Goal: Information Seeking & Learning: Learn about a topic

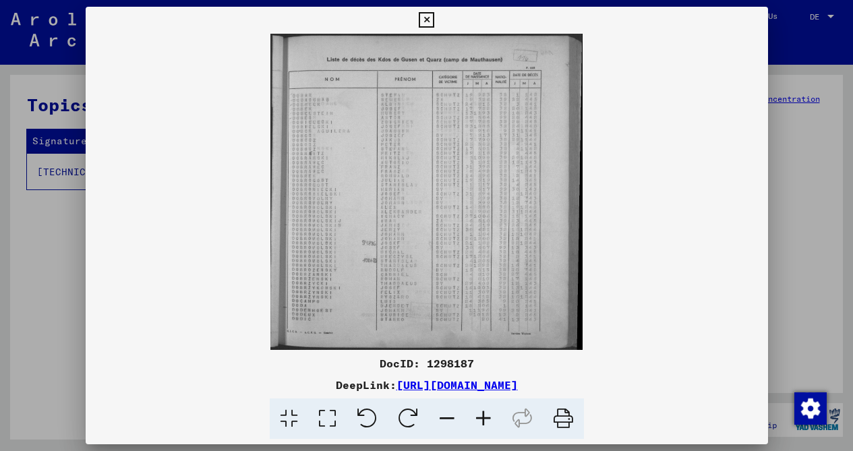
click at [483, 422] on icon at bounding box center [483, 419] width 36 height 41
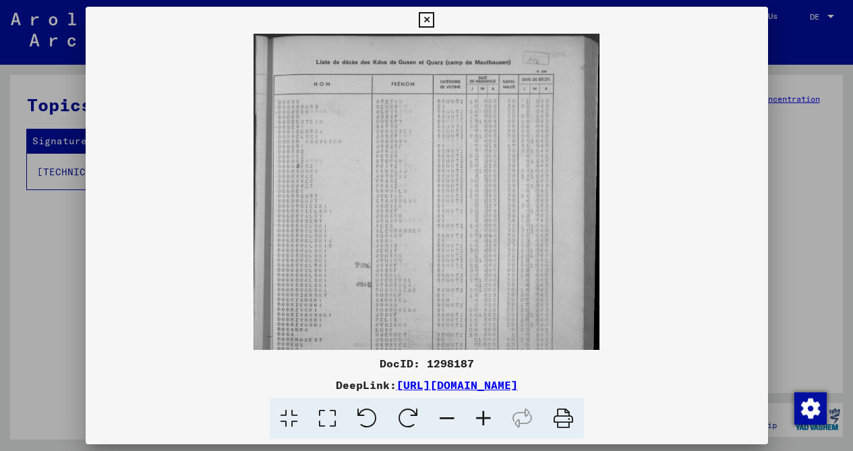
click at [483, 422] on icon at bounding box center [483, 419] width 36 height 41
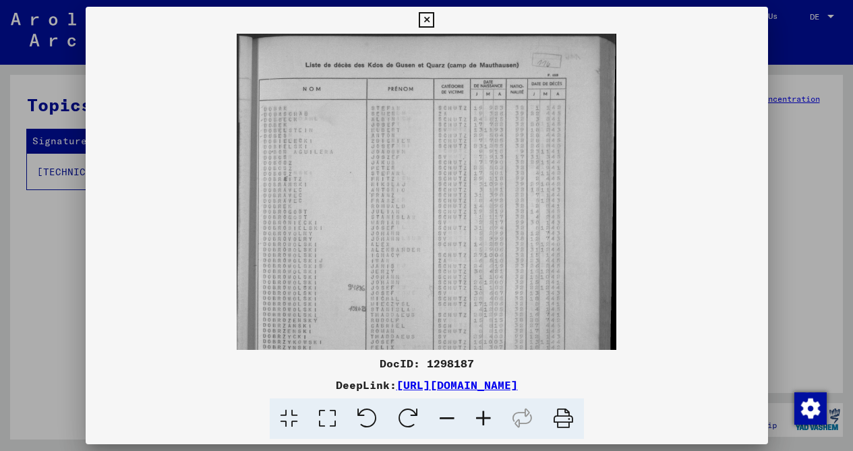
click at [483, 422] on icon at bounding box center [483, 419] width 36 height 41
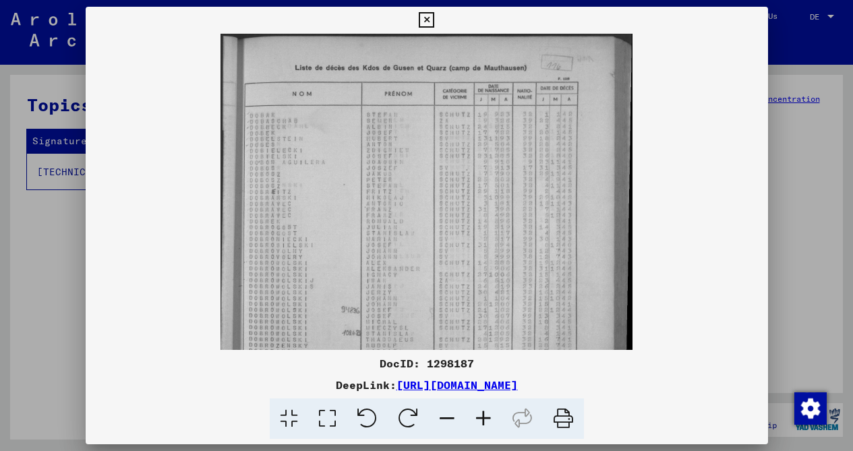
click at [483, 422] on icon at bounding box center [483, 419] width 36 height 41
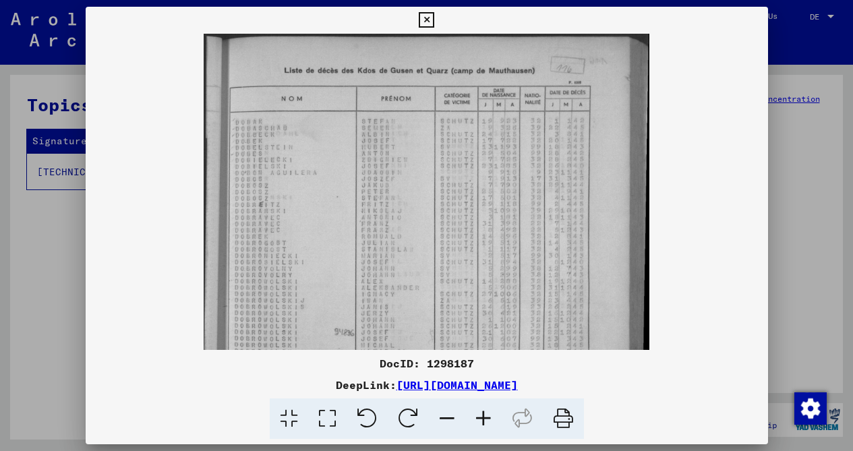
click at [483, 422] on icon at bounding box center [483, 419] width 36 height 41
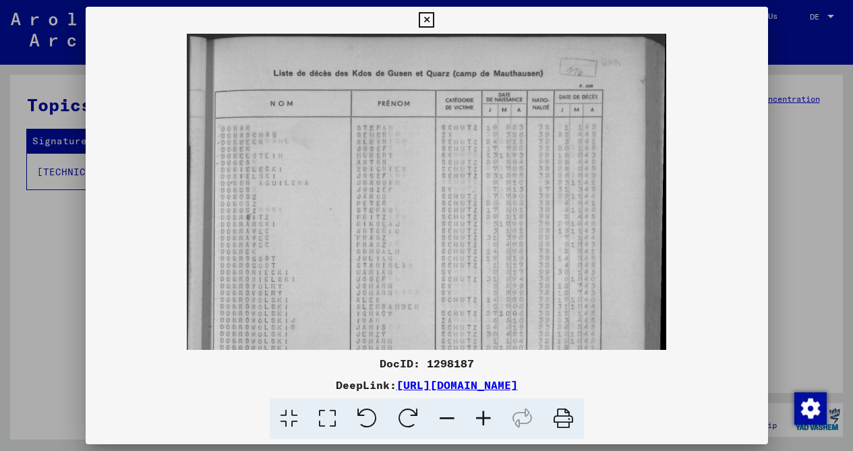
click at [483, 422] on icon at bounding box center [483, 419] width 36 height 41
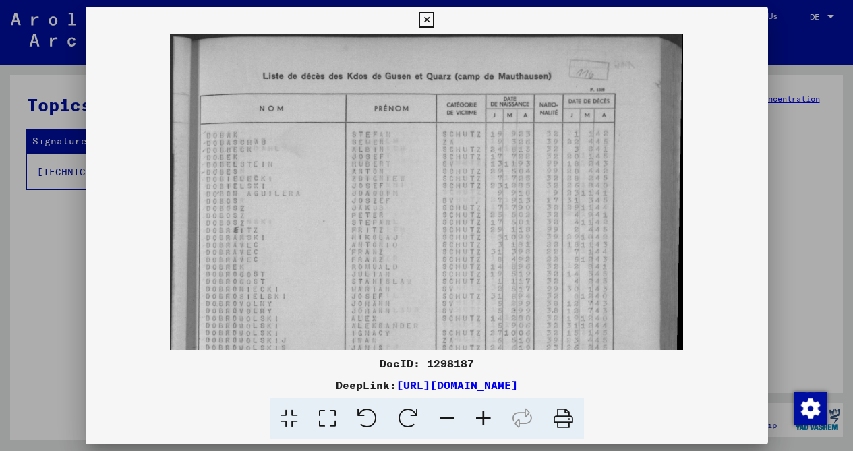
click at [483, 422] on icon at bounding box center [483, 419] width 36 height 41
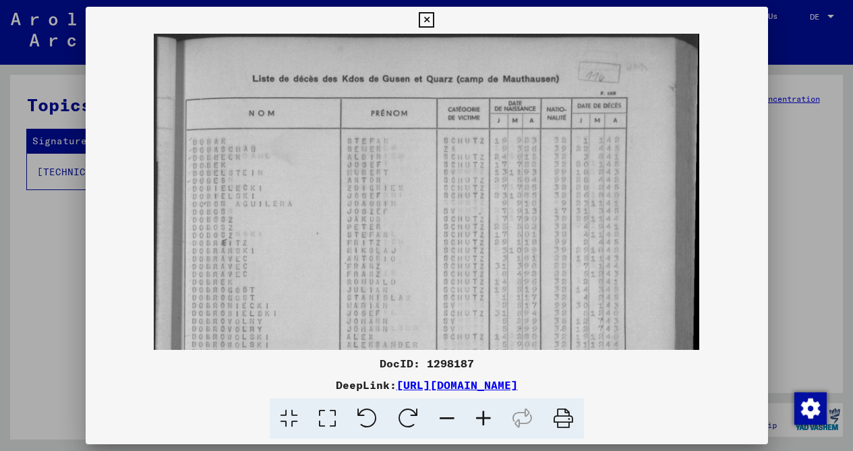
click at [483, 422] on icon at bounding box center [483, 419] width 36 height 41
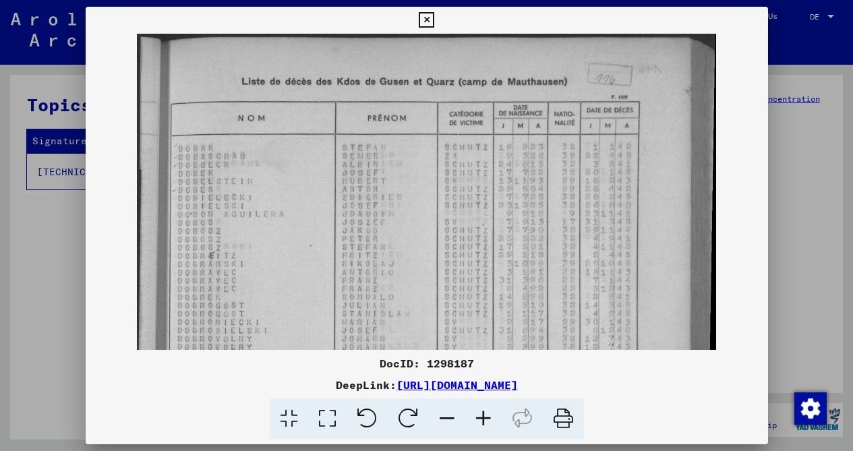
click at [485, 421] on icon at bounding box center [483, 419] width 36 height 41
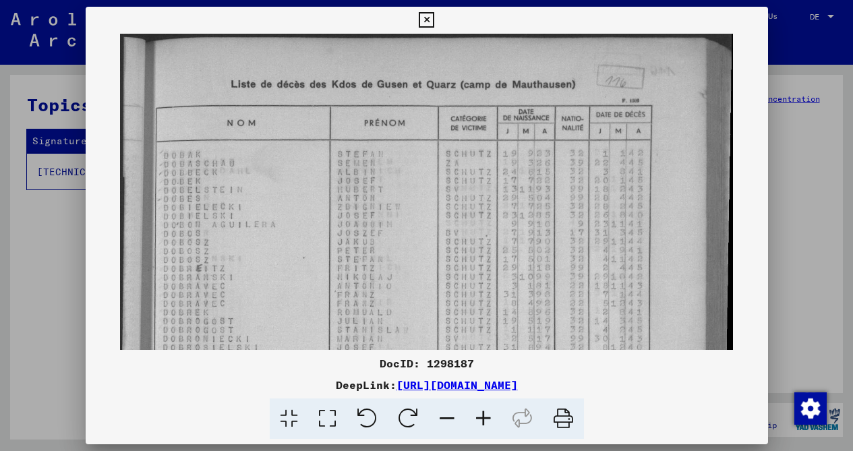
click at [485, 421] on icon at bounding box center [483, 419] width 36 height 41
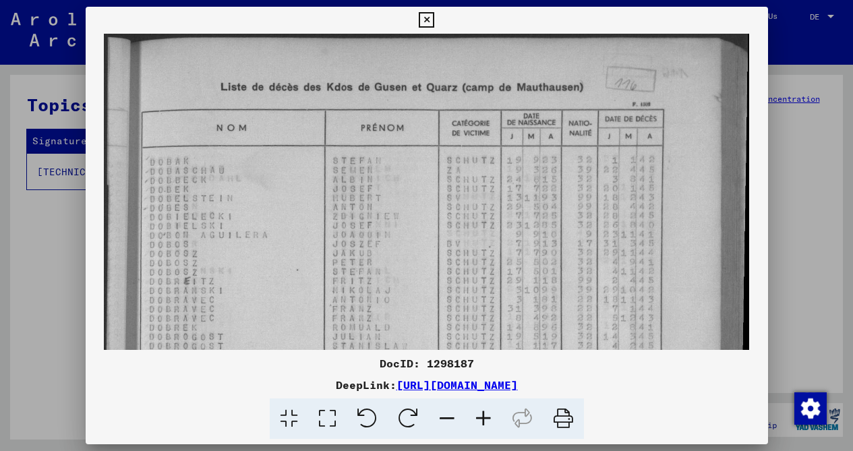
click at [485, 421] on icon at bounding box center [483, 419] width 36 height 41
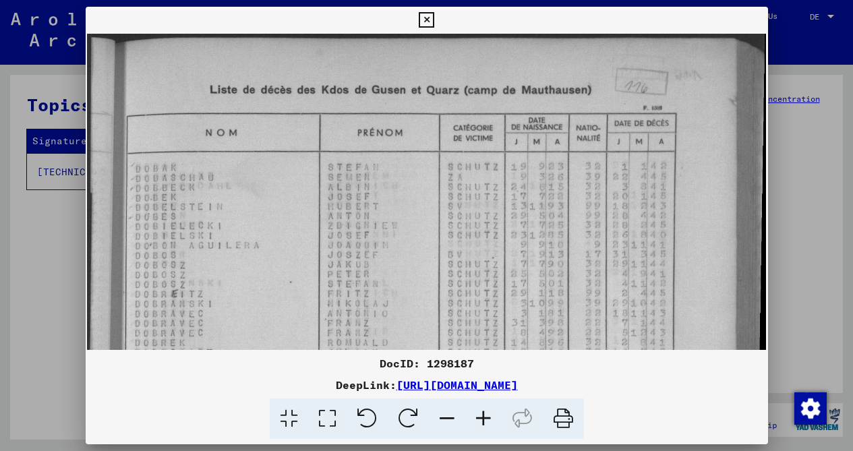
click at [485, 421] on icon at bounding box center [483, 419] width 36 height 41
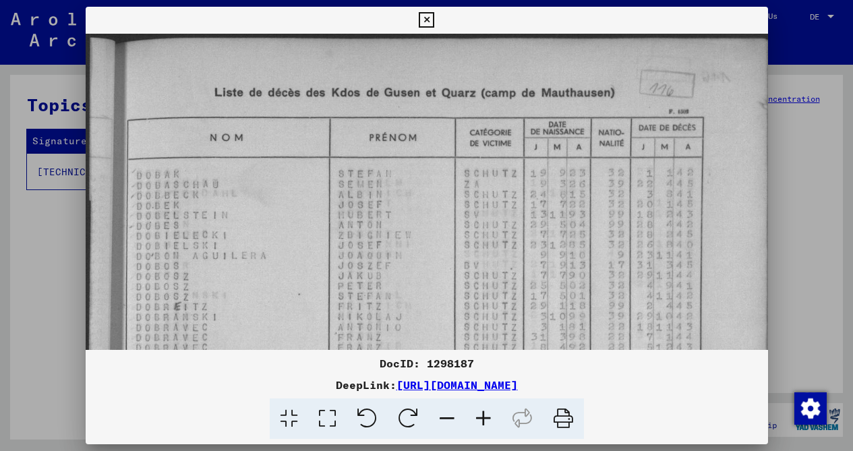
click at [485, 421] on icon at bounding box center [483, 419] width 36 height 41
